Goal: Information Seeking & Learning: Learn about a topic

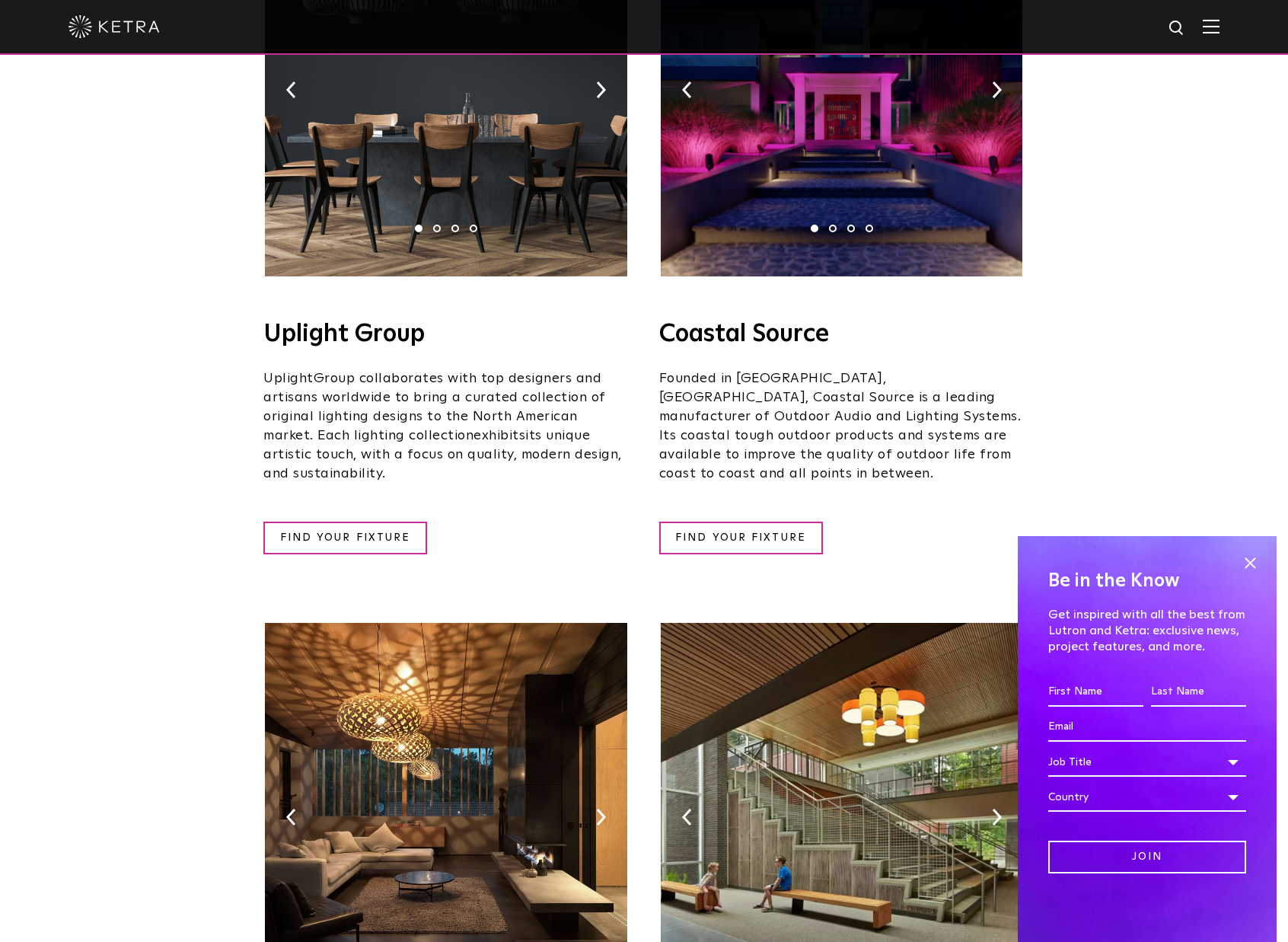
scroll to position [787, 0]
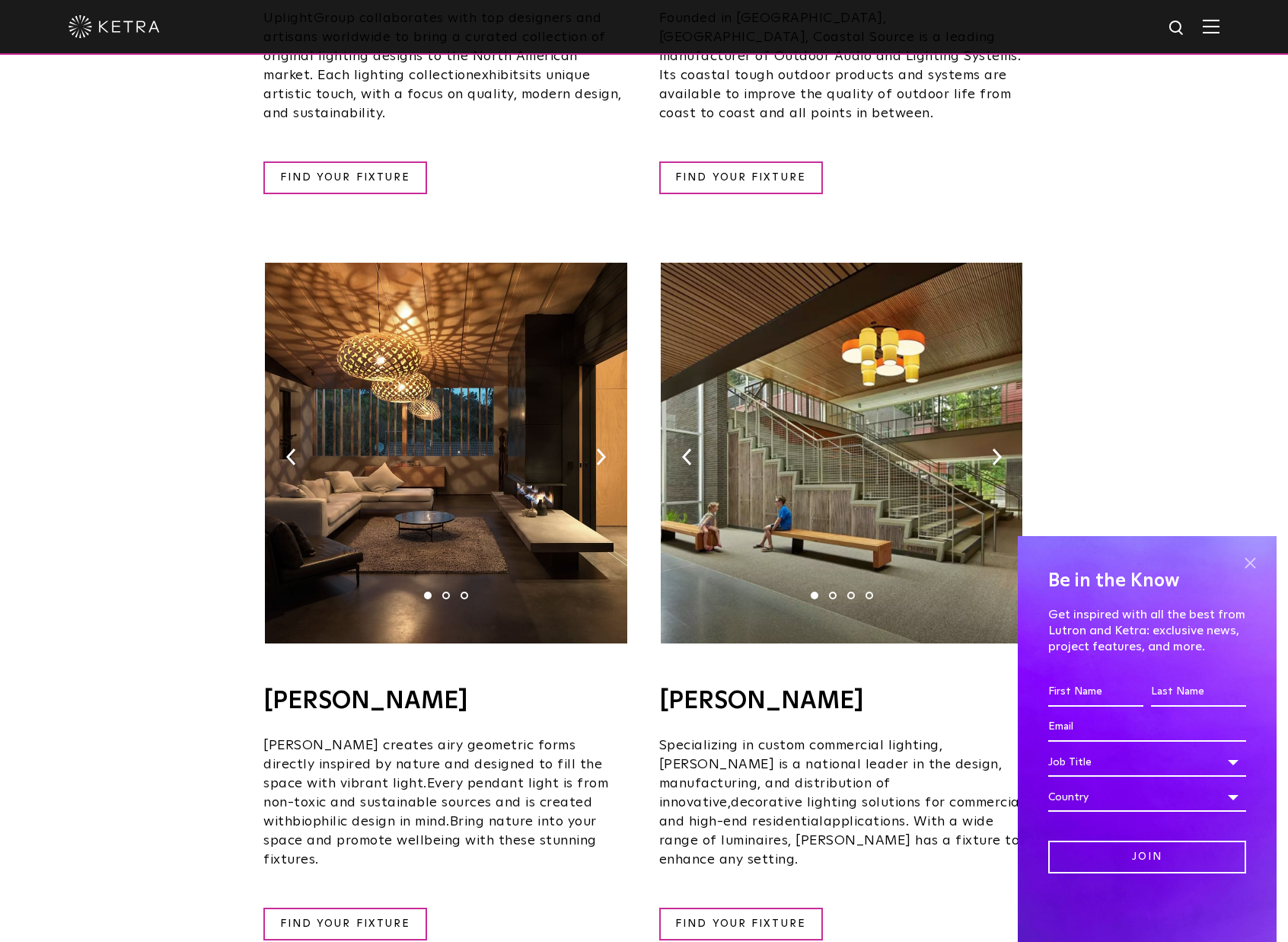
click at [1250, 561] on span at bounding box center [1250, 563] width 23 height 23
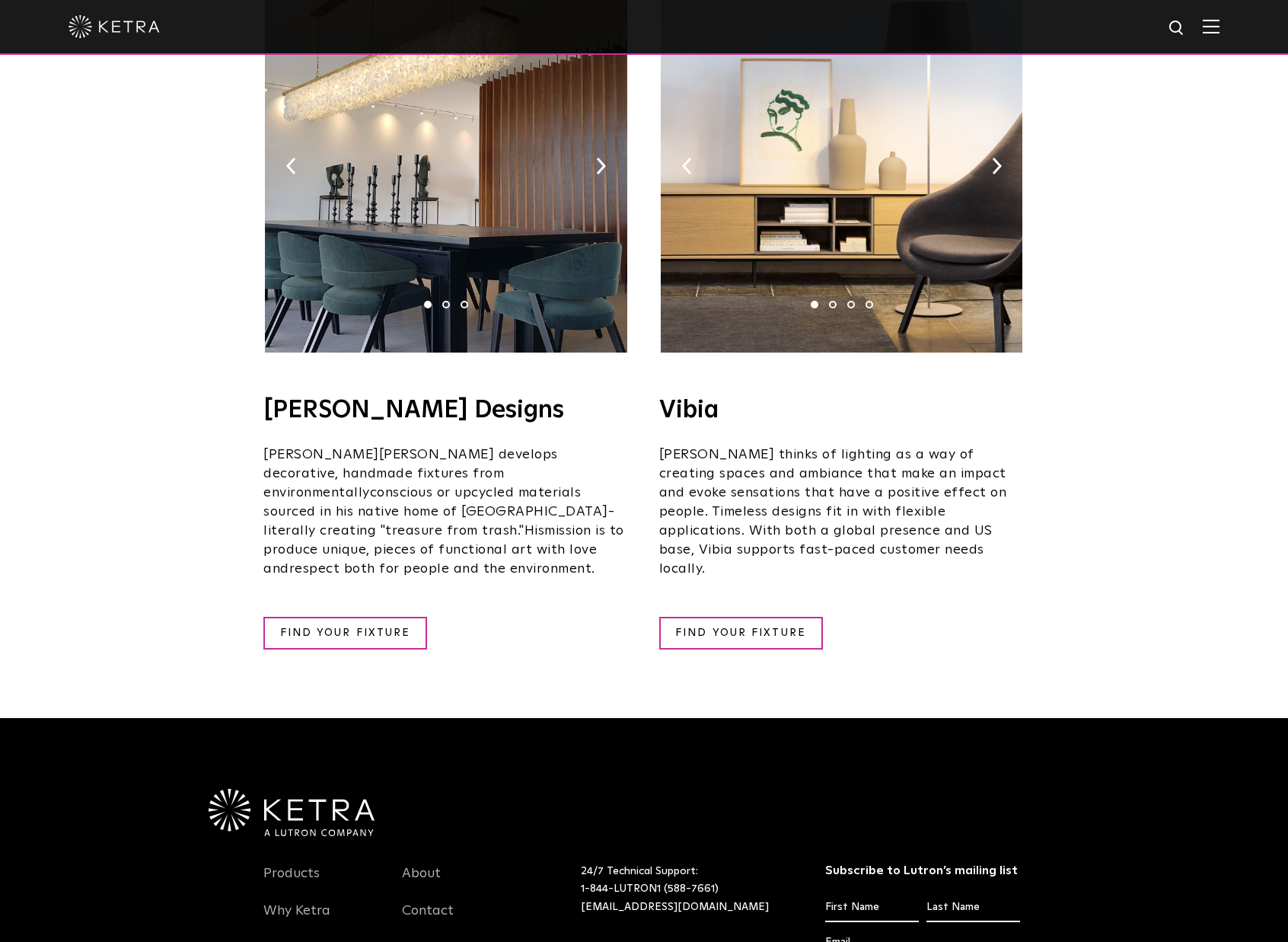
scroll to position [2496, 0]
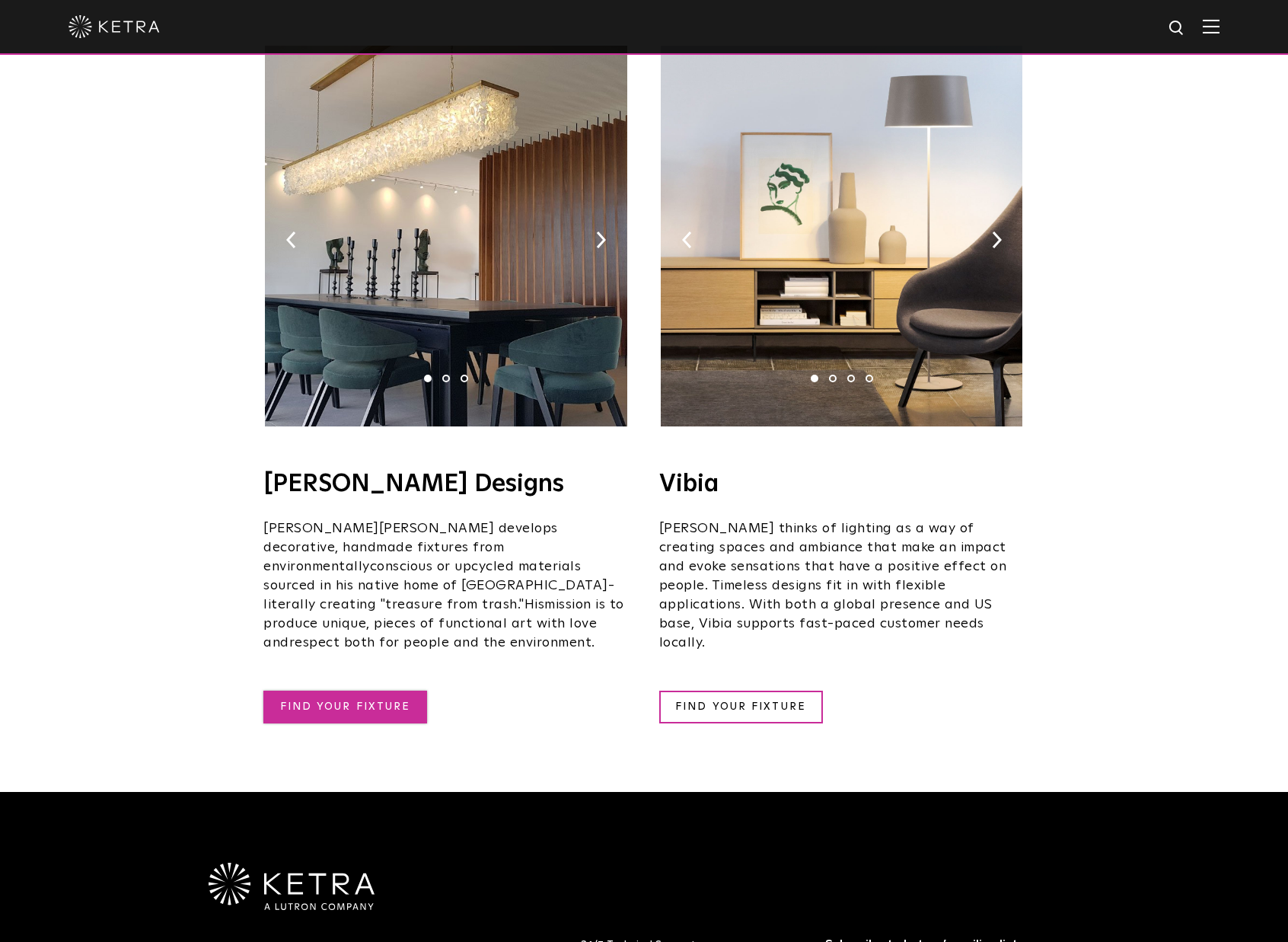
click at [346, 691] on link "FIND YOUR FIXTURE" at bounding box center [346, 707] width 164 height 32
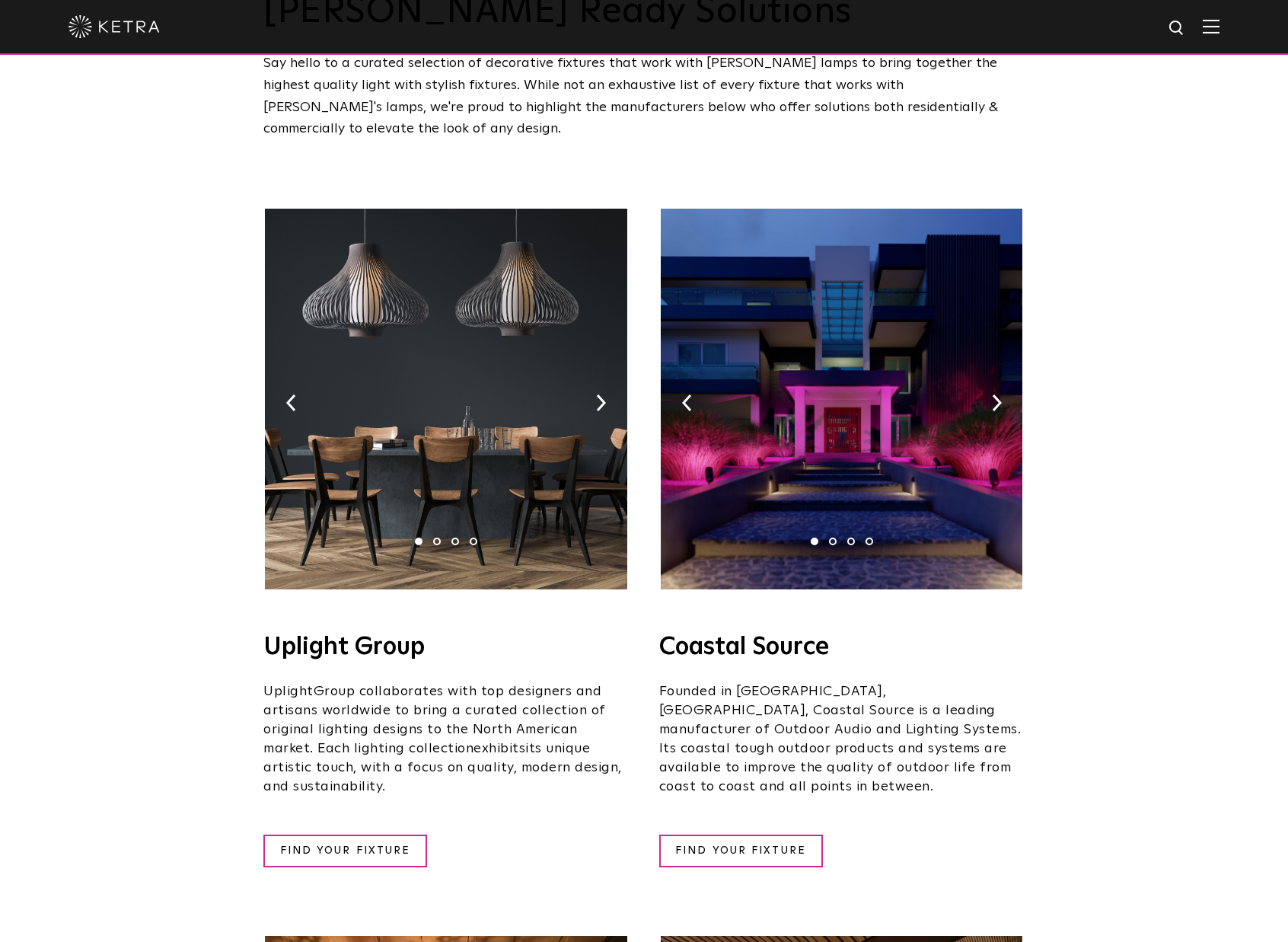
scroll to position [0, 0]
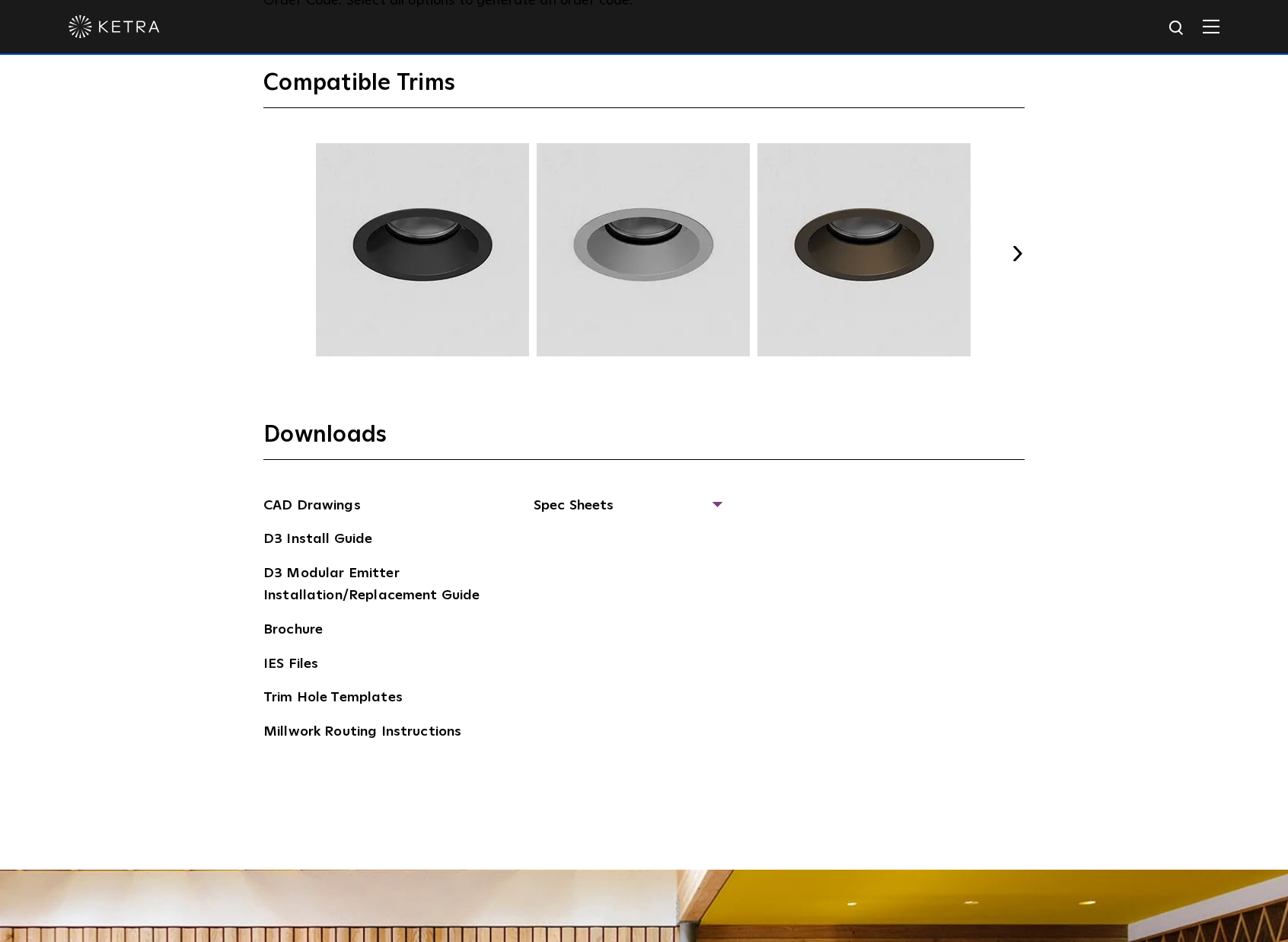
scroll to position [1748, 0]
